Goal: Task Accomplishment & Management: Manage account settings

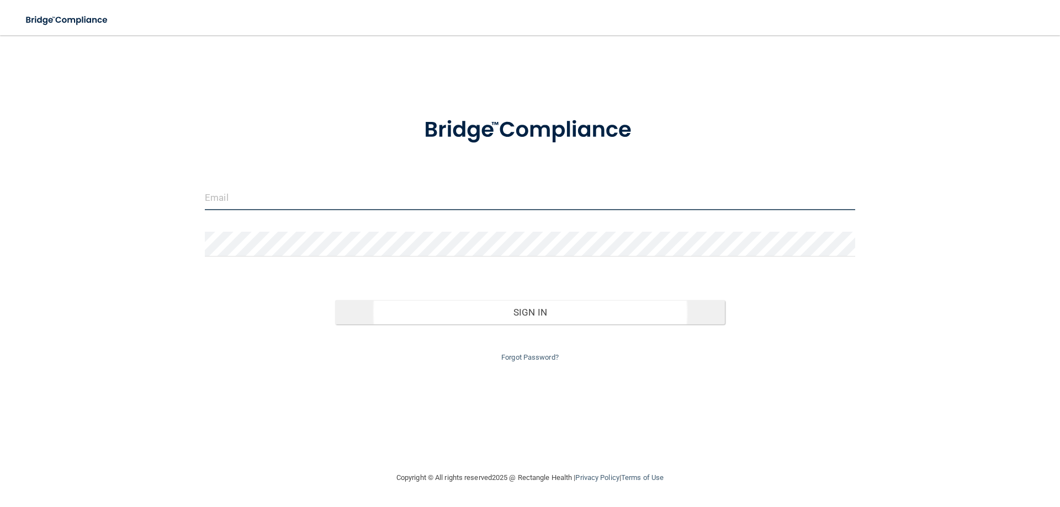
type input "[EMAIL_ADDRESS][DOMAIN_NAME]"
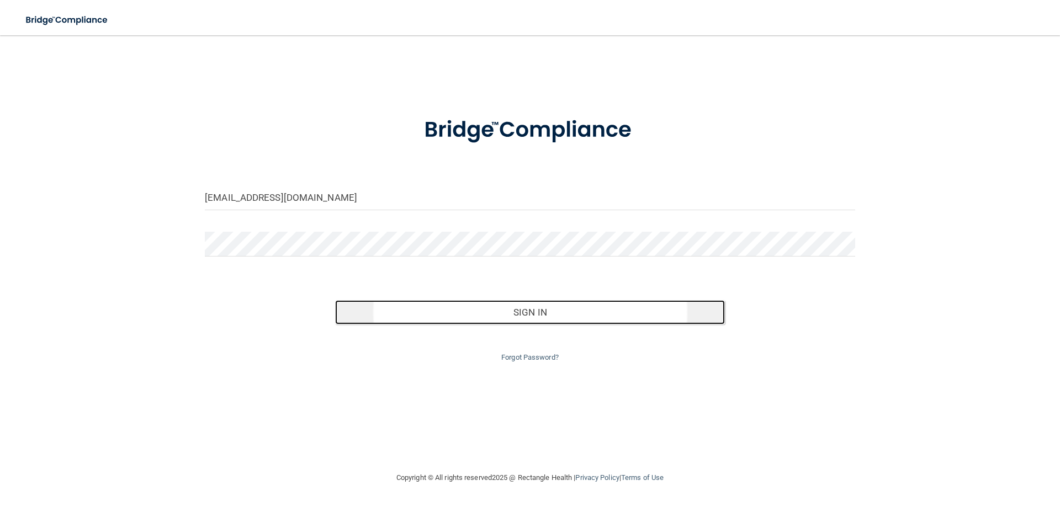
click at [477, 312] on button "Sign In" at bounding box center [530, 312] width 390 height 24
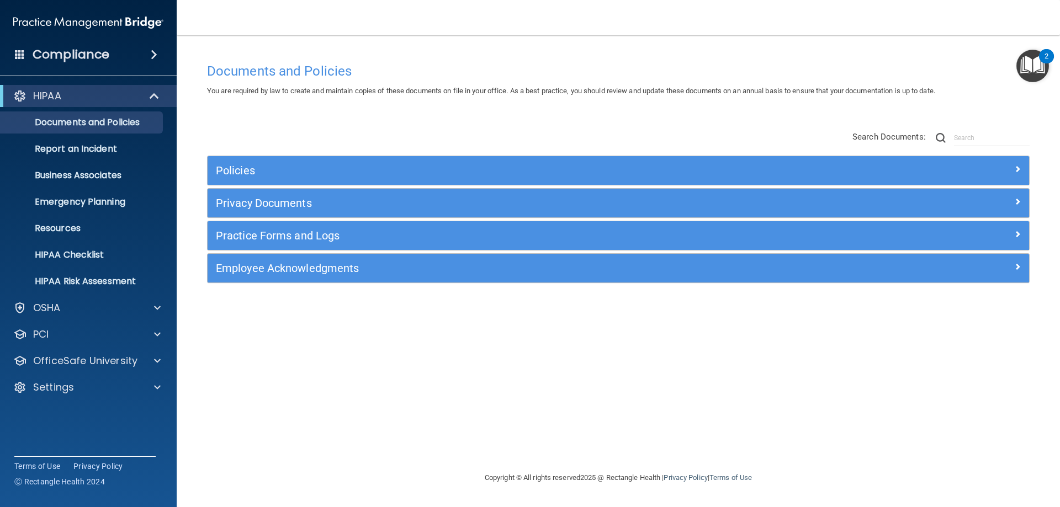
click at [155, 49] on span at bounding box center [154, 54] width 7 height 13
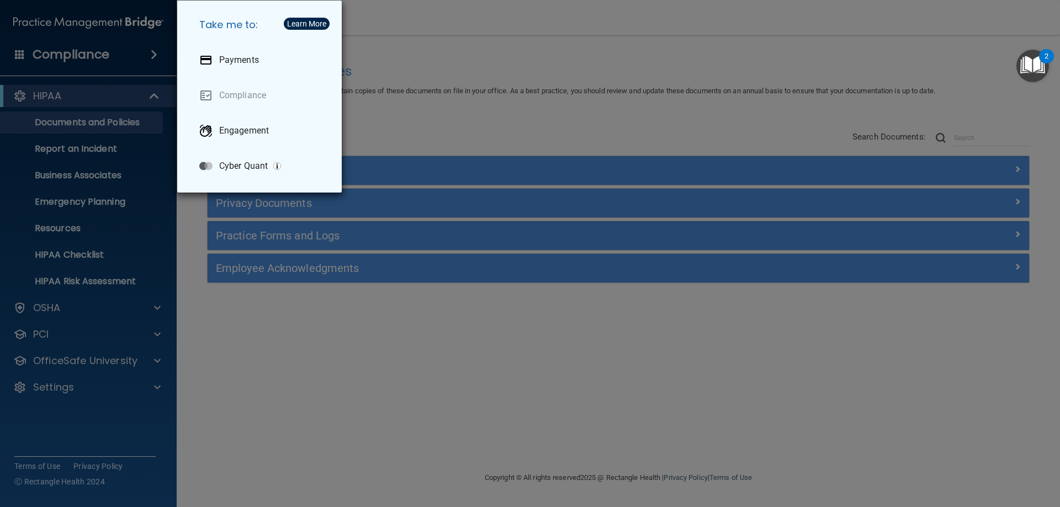
click at [139, 49] on div "Take me to: Payments Compliance Engagement Cyber Quant" at bounding box center [530, 253] width 1060 height 507
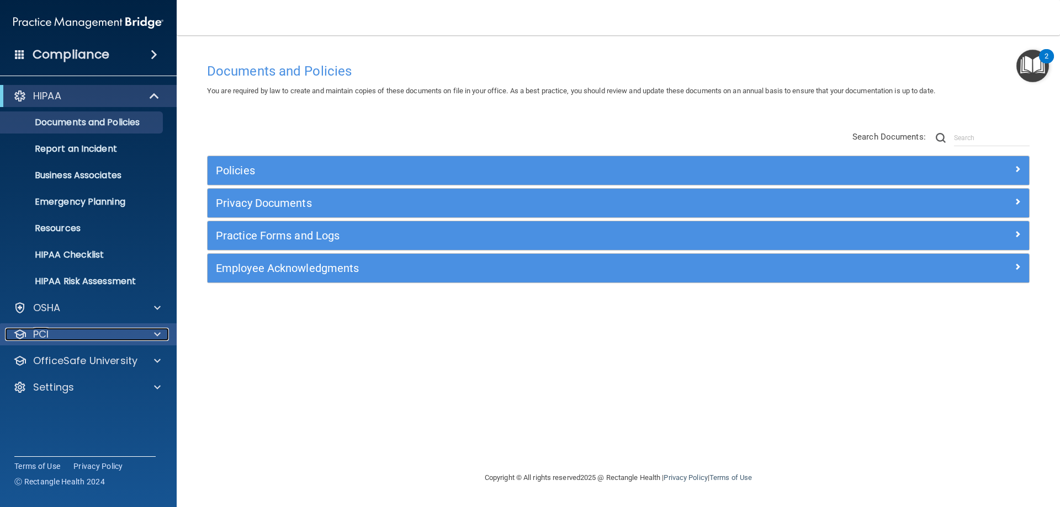
click at [35, 332] on p "PCI" at bounding box center [40, 334] width 15 height 13
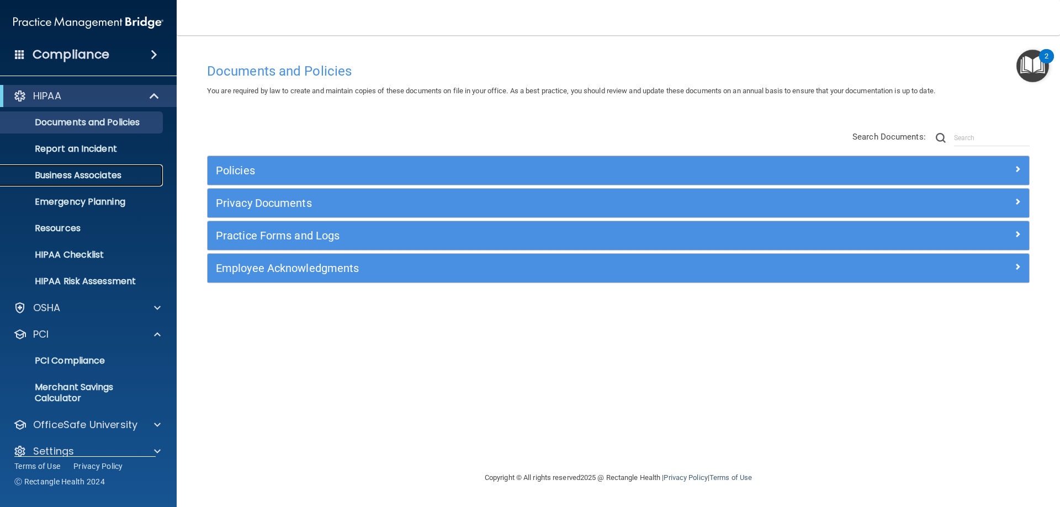
click at [88, 170] on p "Business Associates" at bounding box center [82, 175] width 151 height 11
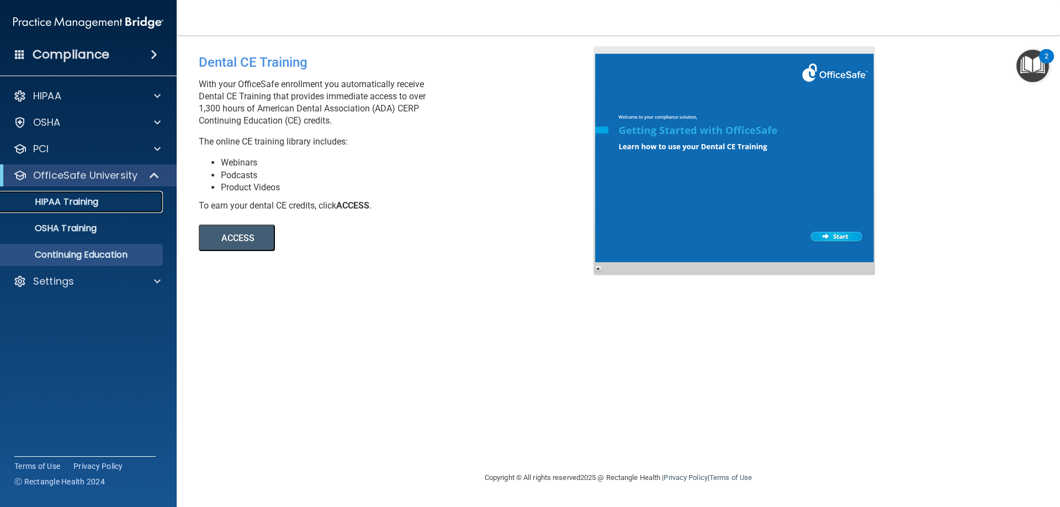
click at [85, 199] on p "HIPAA Training" at bounding box center [52, 201] width 91 height 11
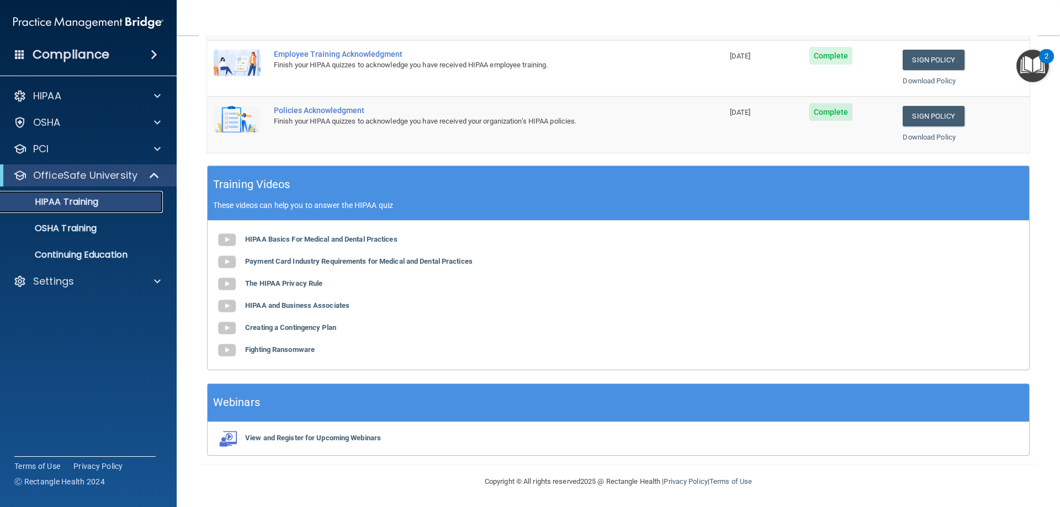
scroll to position [222, 0]
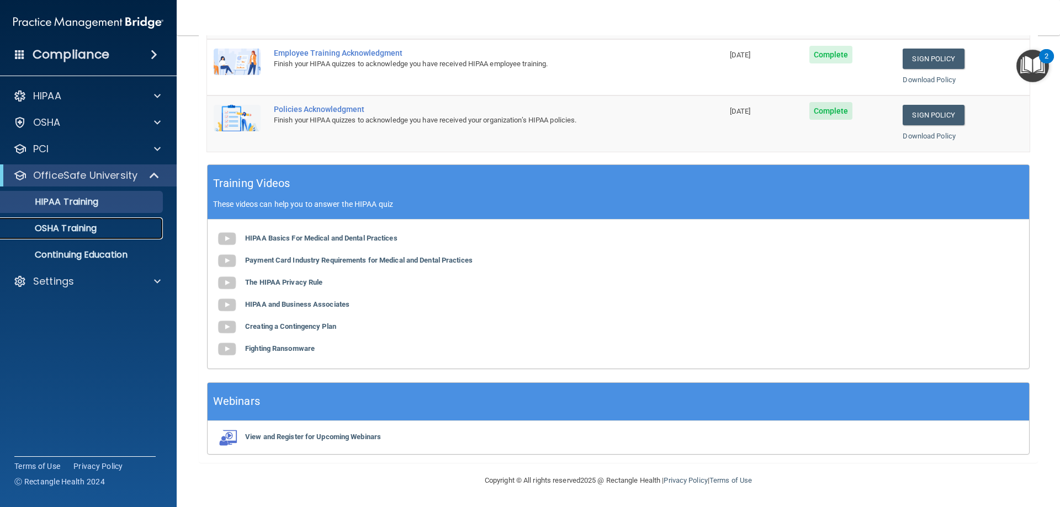
click at [45, 229] on p "OSHA Training" at bounding box center [51, 228] width 89 height 11
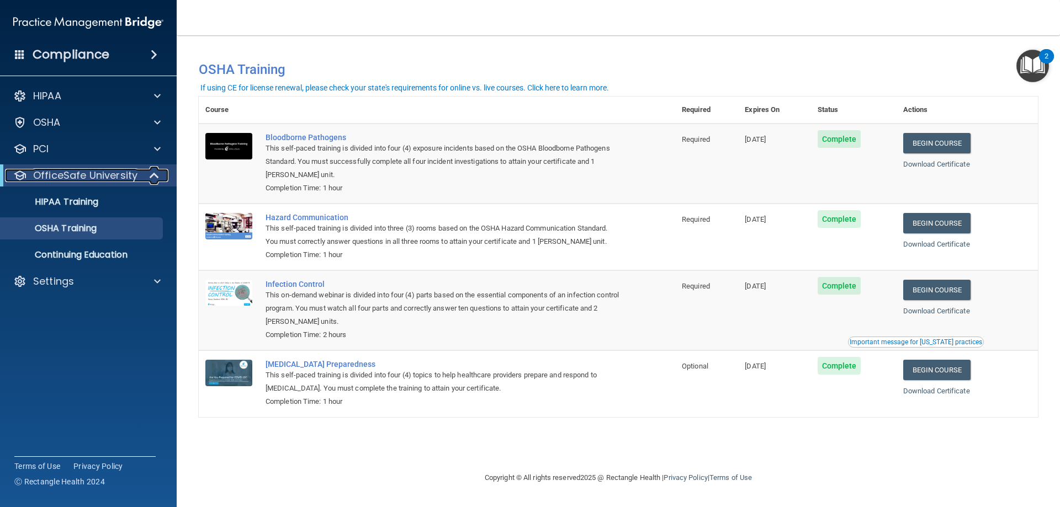
click at [151, 177] on span at bounding box center [155, 175] width 9 height 13
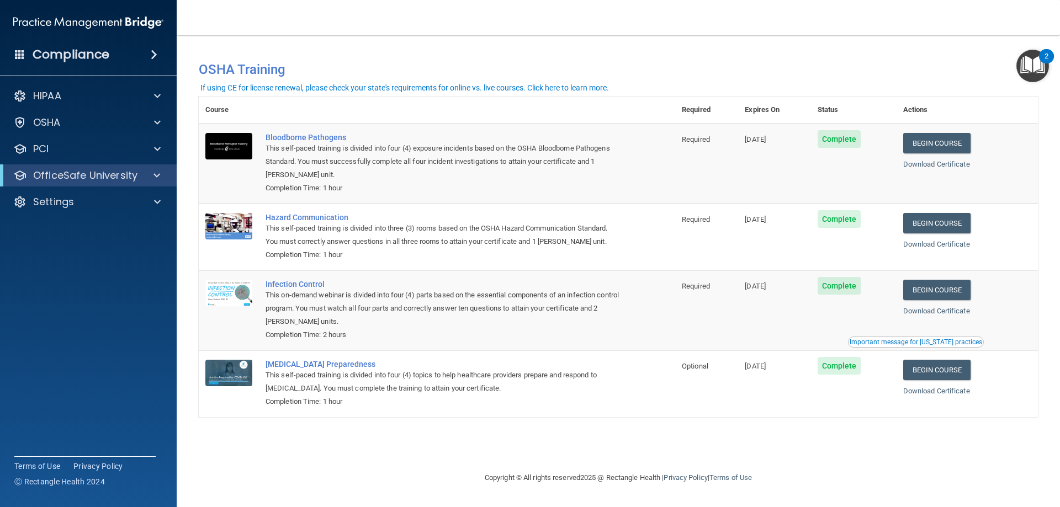
click at [151, 52] on span at bounding box center [154, 54] width 7 height 13
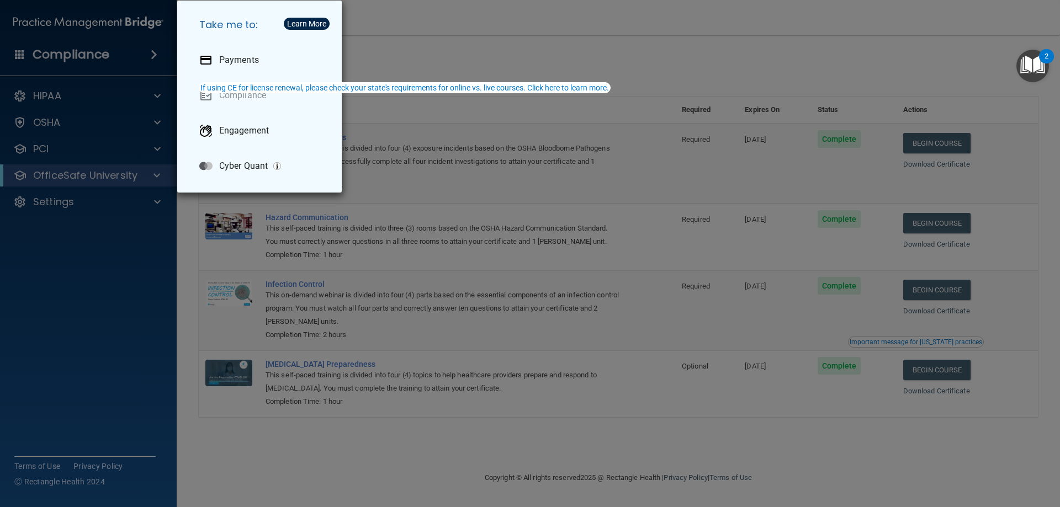
click at [259, 93] on button "If using CE for license renewal, please check your state's requirements for onl…" at bounding box center [405, 87] width 412 height 11
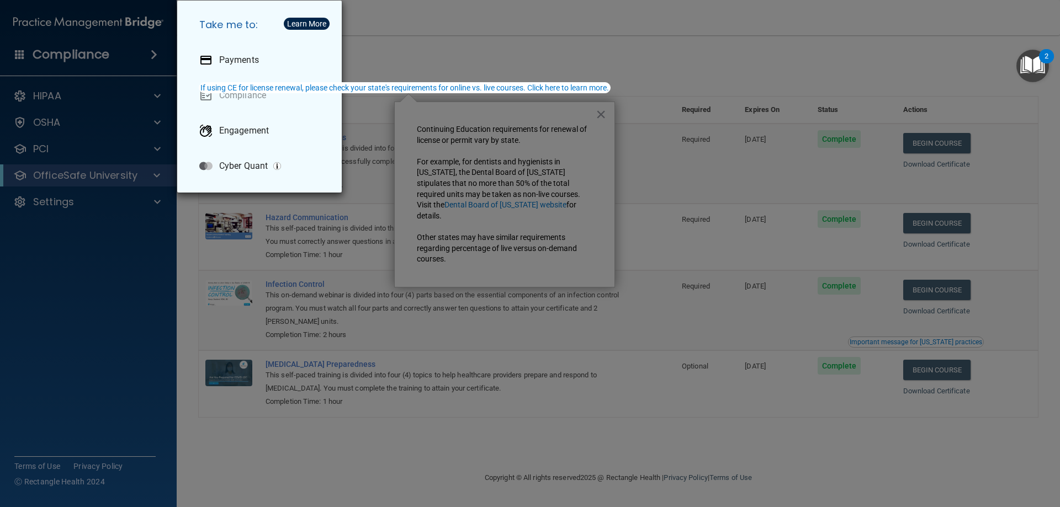
click at [595, 115] on div "Take me to: Payments Compliance Engagement Cyber Quant" at bounding box center [530, 253] width 1060 height 507
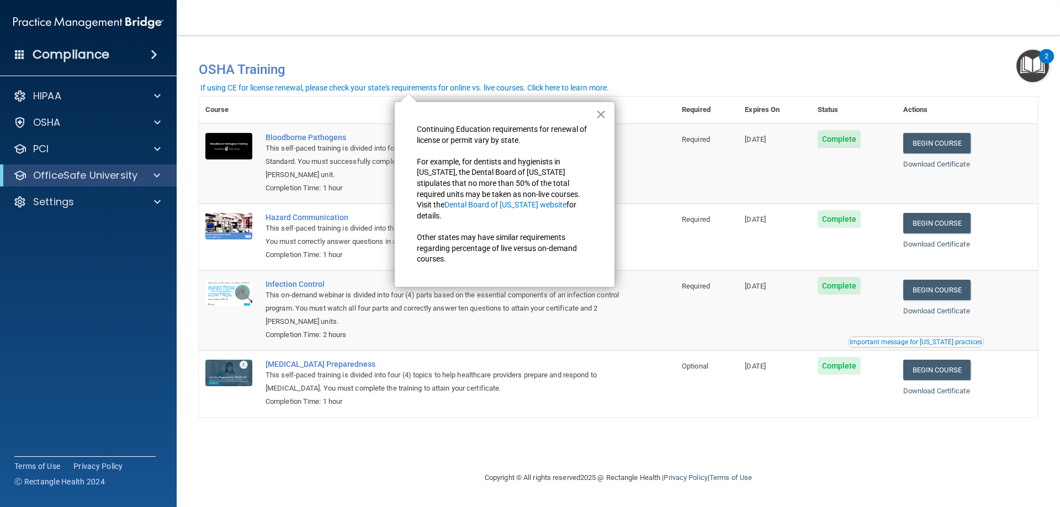
click at [599, 108] on button "×" at bounding box center [600, 114] width 10 height 18
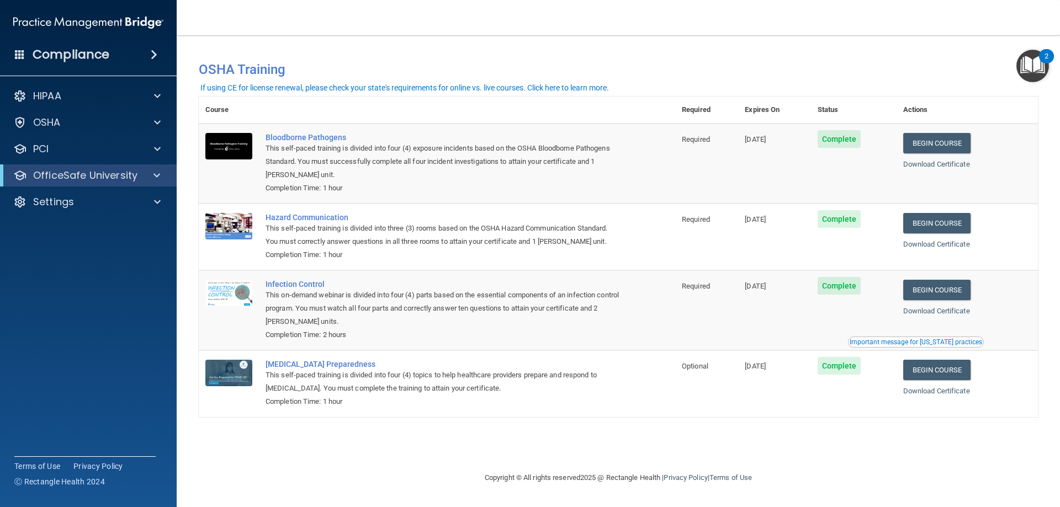
click at [70, 55] on h4 "Compliance" at bounding box center [71, 54] width 77 height 15
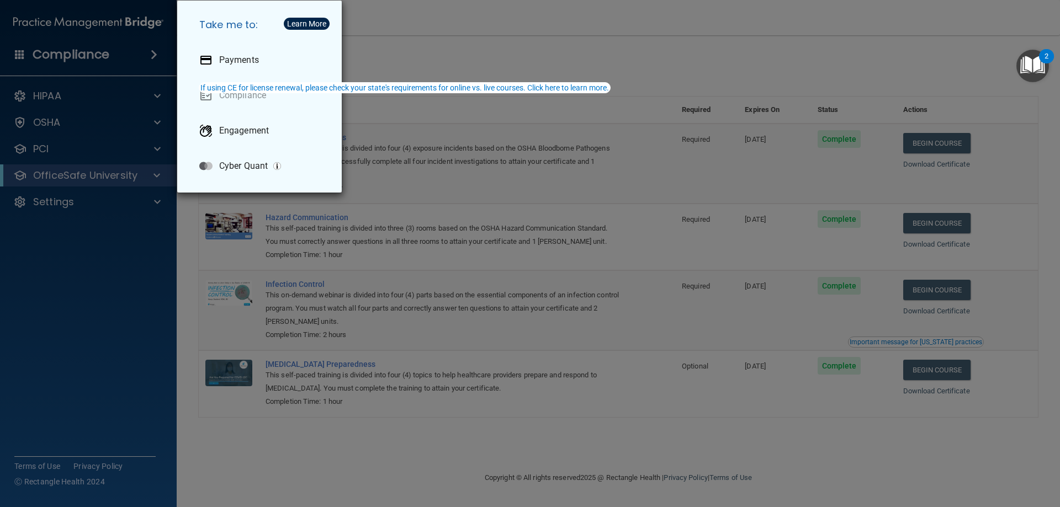
click at [389, 20] on div "Take me to: Payments Compliance Engagement Cyber Quant" at bounding box center [530, 253] width 1060 height 507
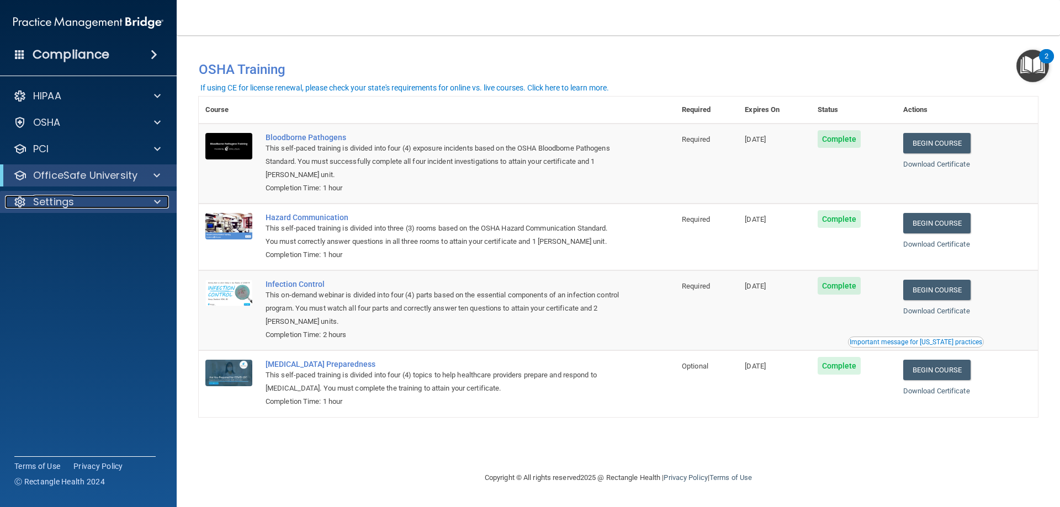
click at [66, 203] on p "Settings" at bounding box center [53, 201] width 41 height 13
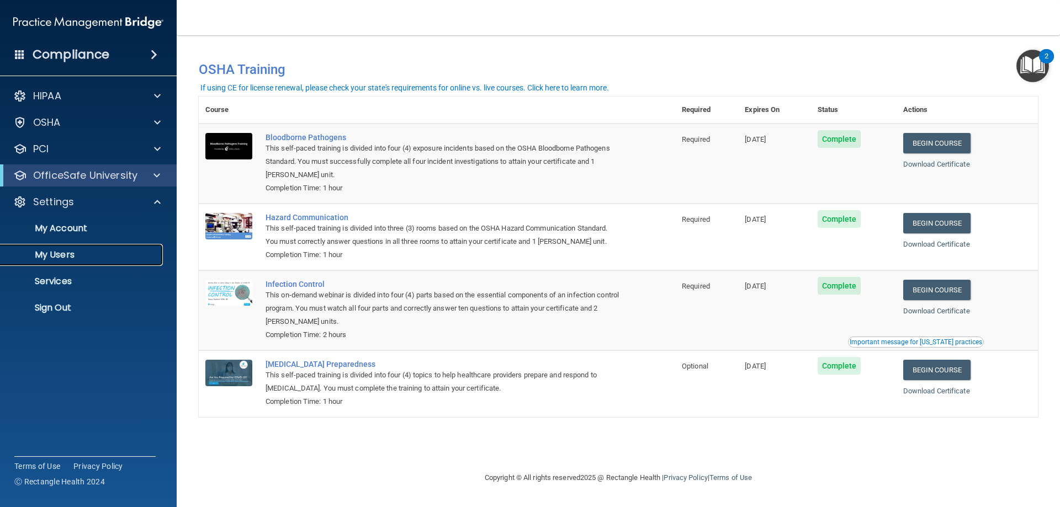
click at [52, 253] on p "My Users" at bounding box center [82, 254] width 151 height 11
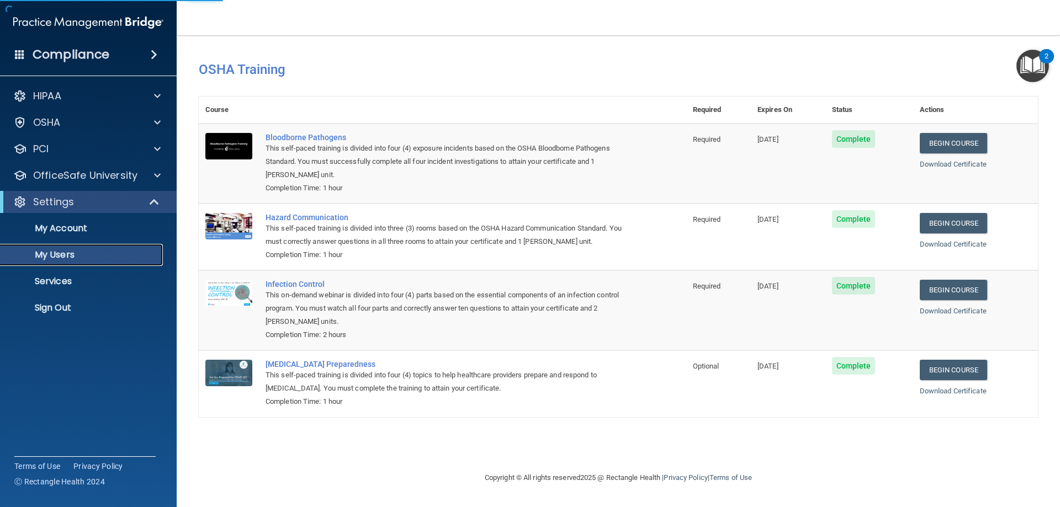
select select "20"
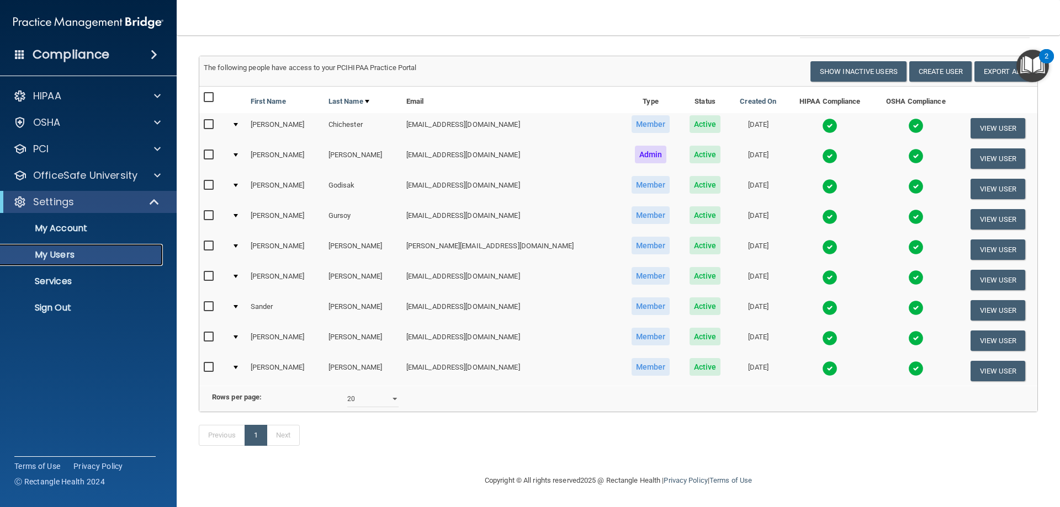
scroll to position [72, 0]
click at [978, 118] on button "View User" at bounding box center [997, 128] width 55 height 20
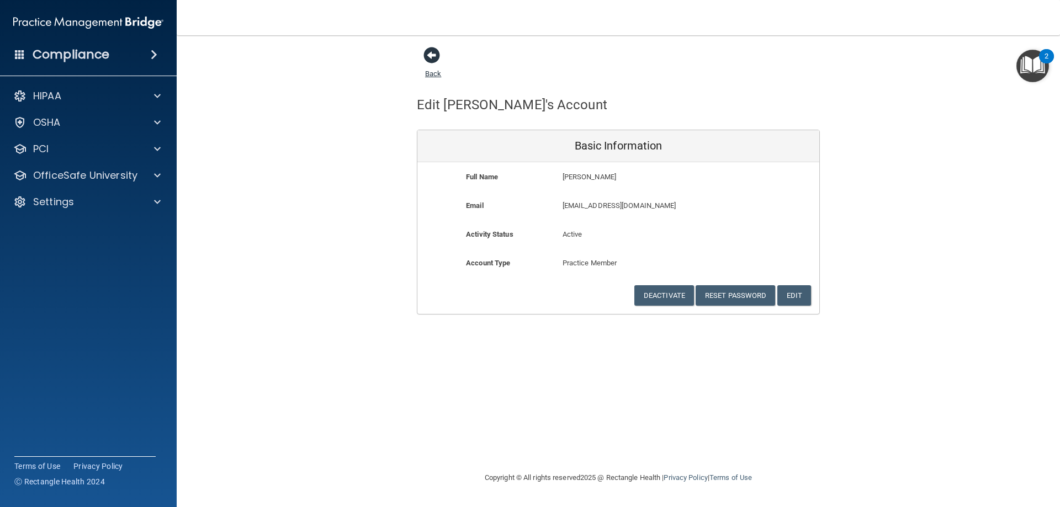
click at [430, 56] on span at bounding box center [431, 55] width 17 height 17
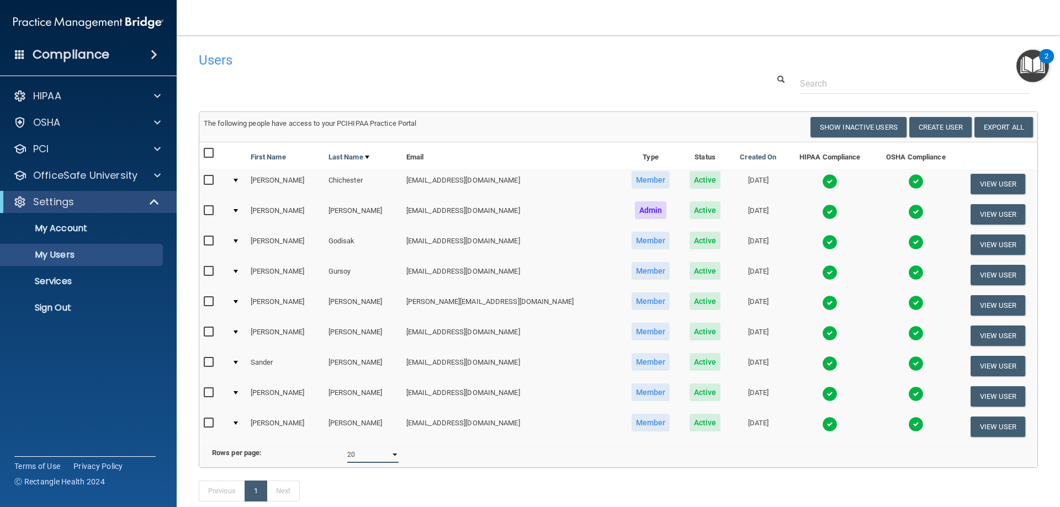
click at [390, 462] on select "10 20 30 40 all" at bounding box center [372, 454] width 51 height 17
select select "9"
click at [347, 455] on select "10 20 30 40 all" at bounding box center [372, 454] width 51 height 17
